Goal: Check status: Check status

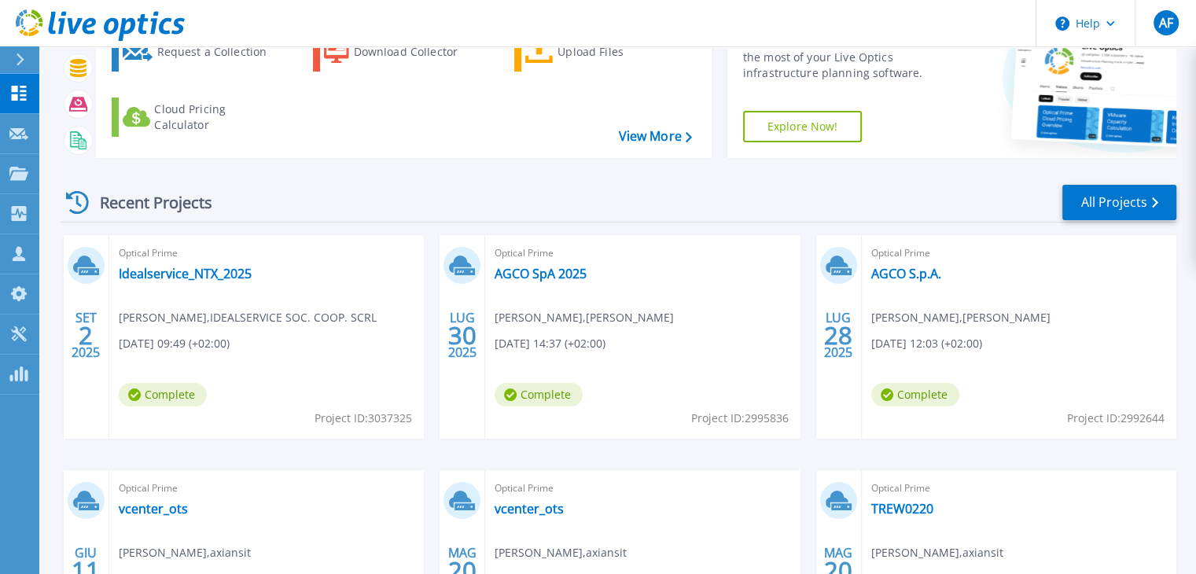
scroll to position [61, 0]
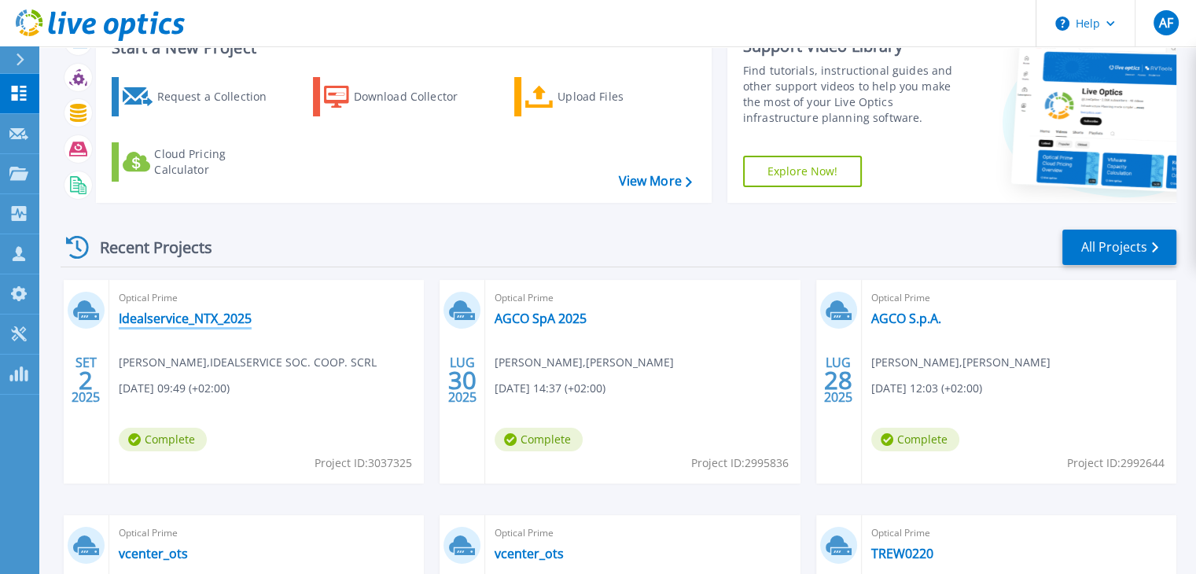
click at [189, 315] on link "Idealservice_NTX_2025" at bounding box center [185, 319] width 133 height 16
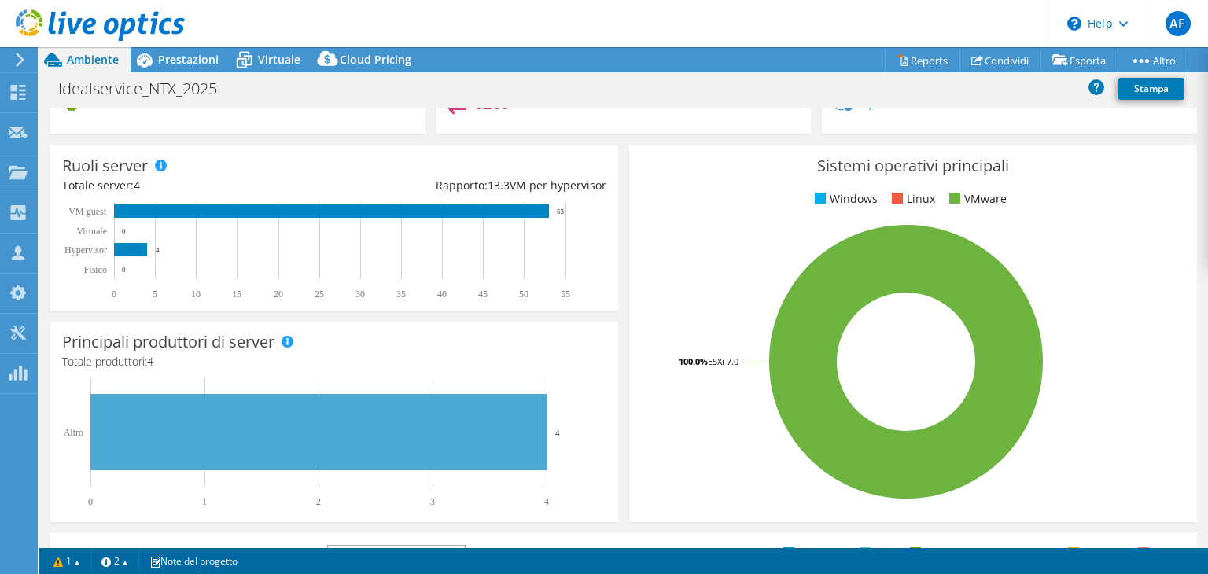
scroll to position [82, 0]
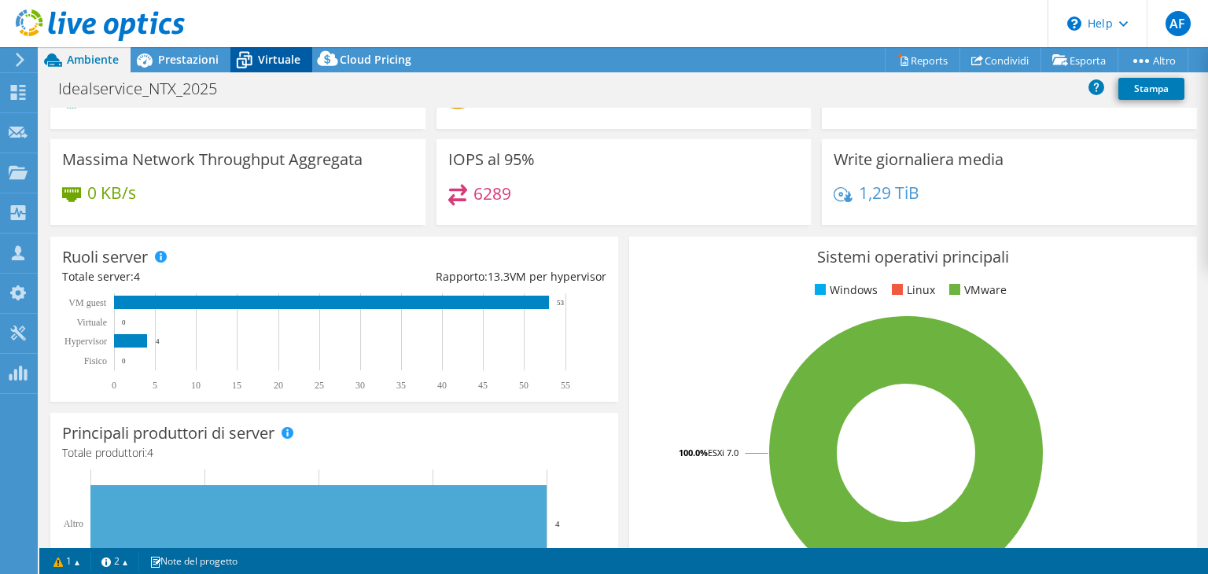
click at [263, 58] on span "Virtuale" at bounding box center [279, 59] width 42 height 15
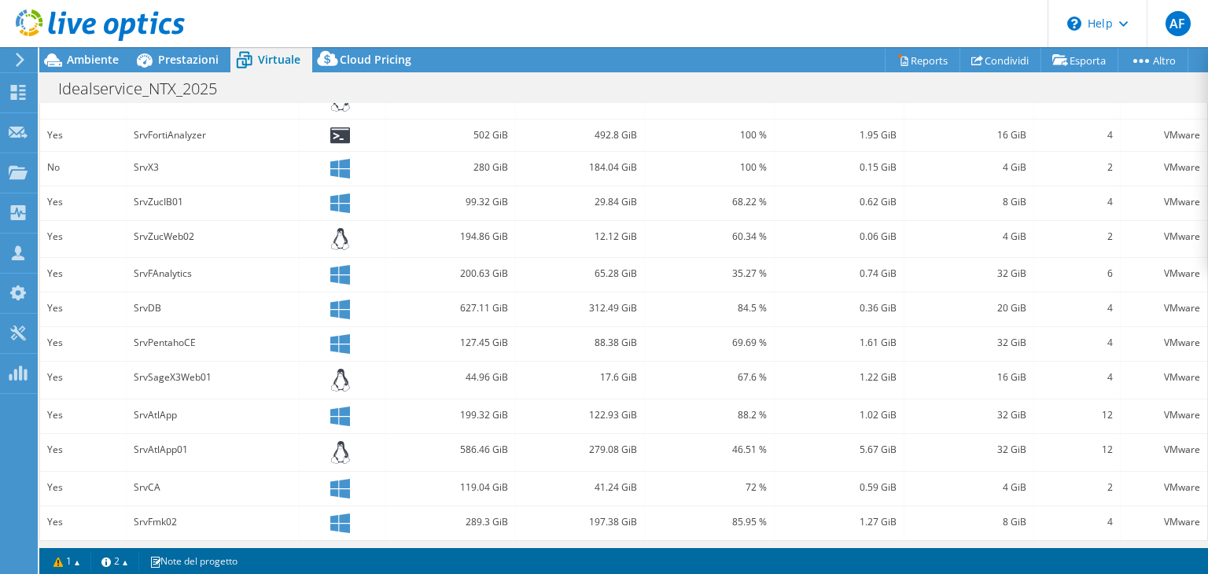
scroll to position [176, 0]
